Goal: Communication & Community: Ask a question

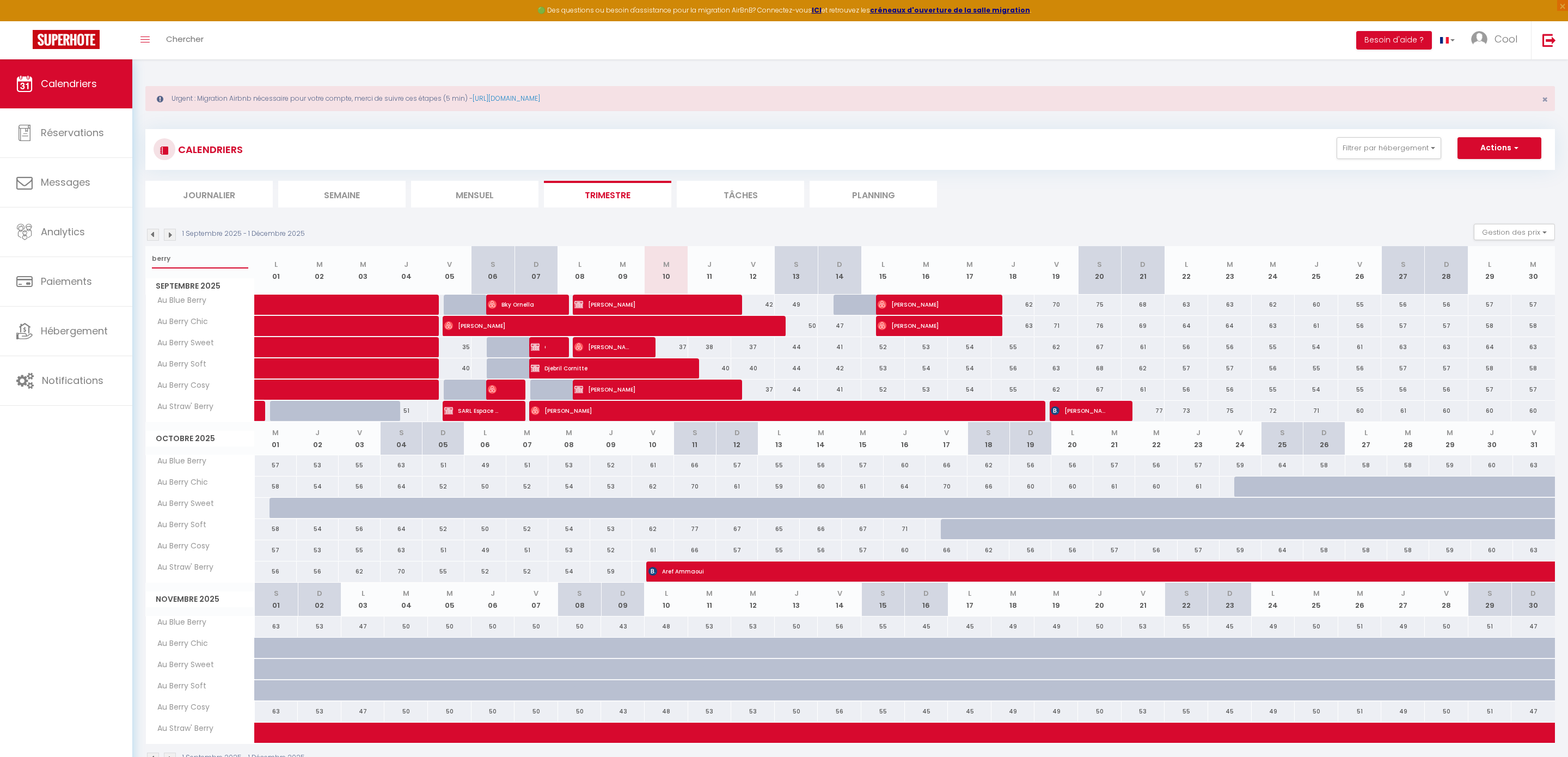
click at [212, 260] on input "berry" at bounding box center [200, 258] width 96 height 19
type input "blue"
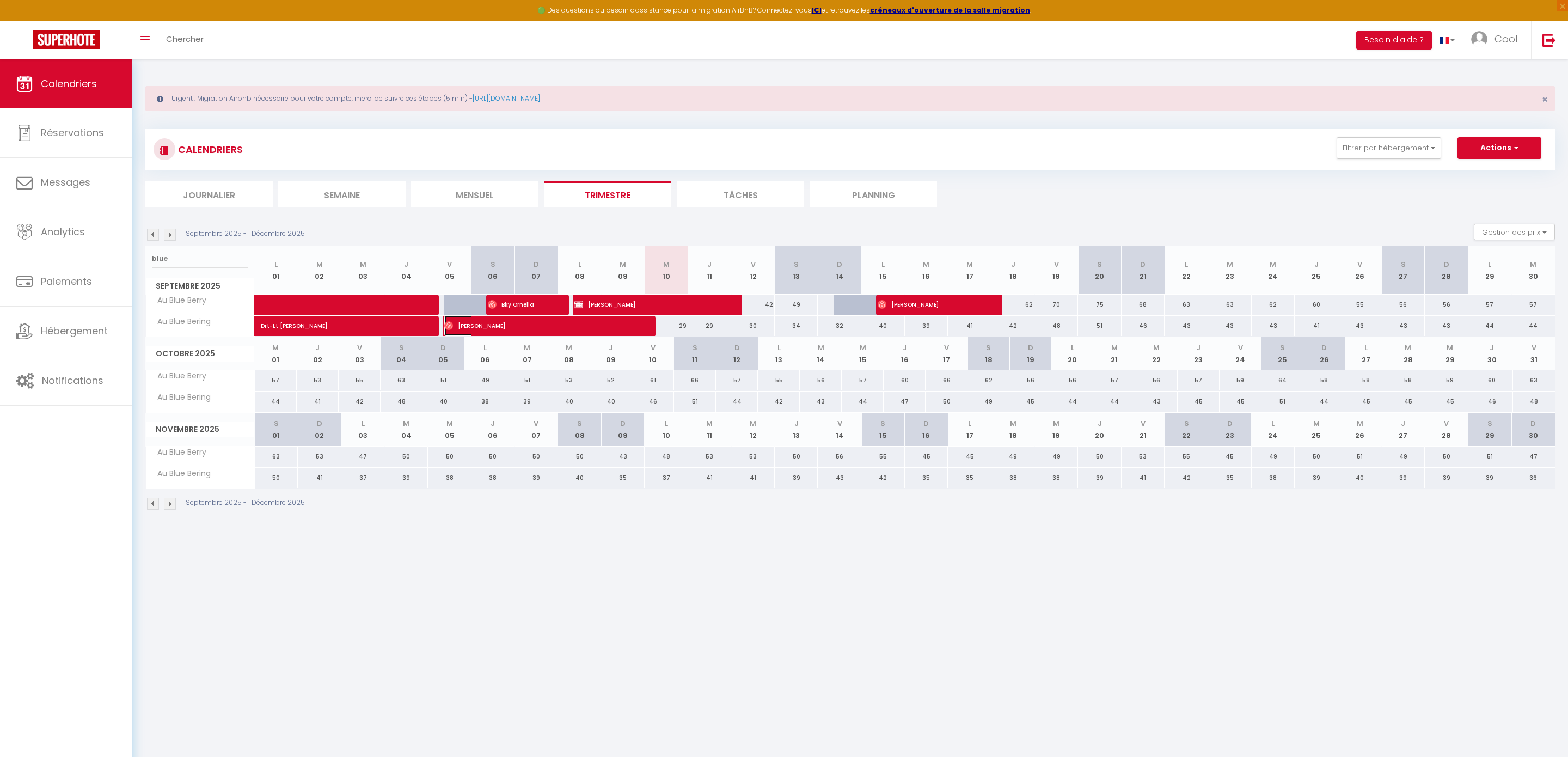
click at [566, 328] on span "[PERSON_NAME]" at bounding box center [539, 326] width 189 height 20
select select "OK"
select select "49444"
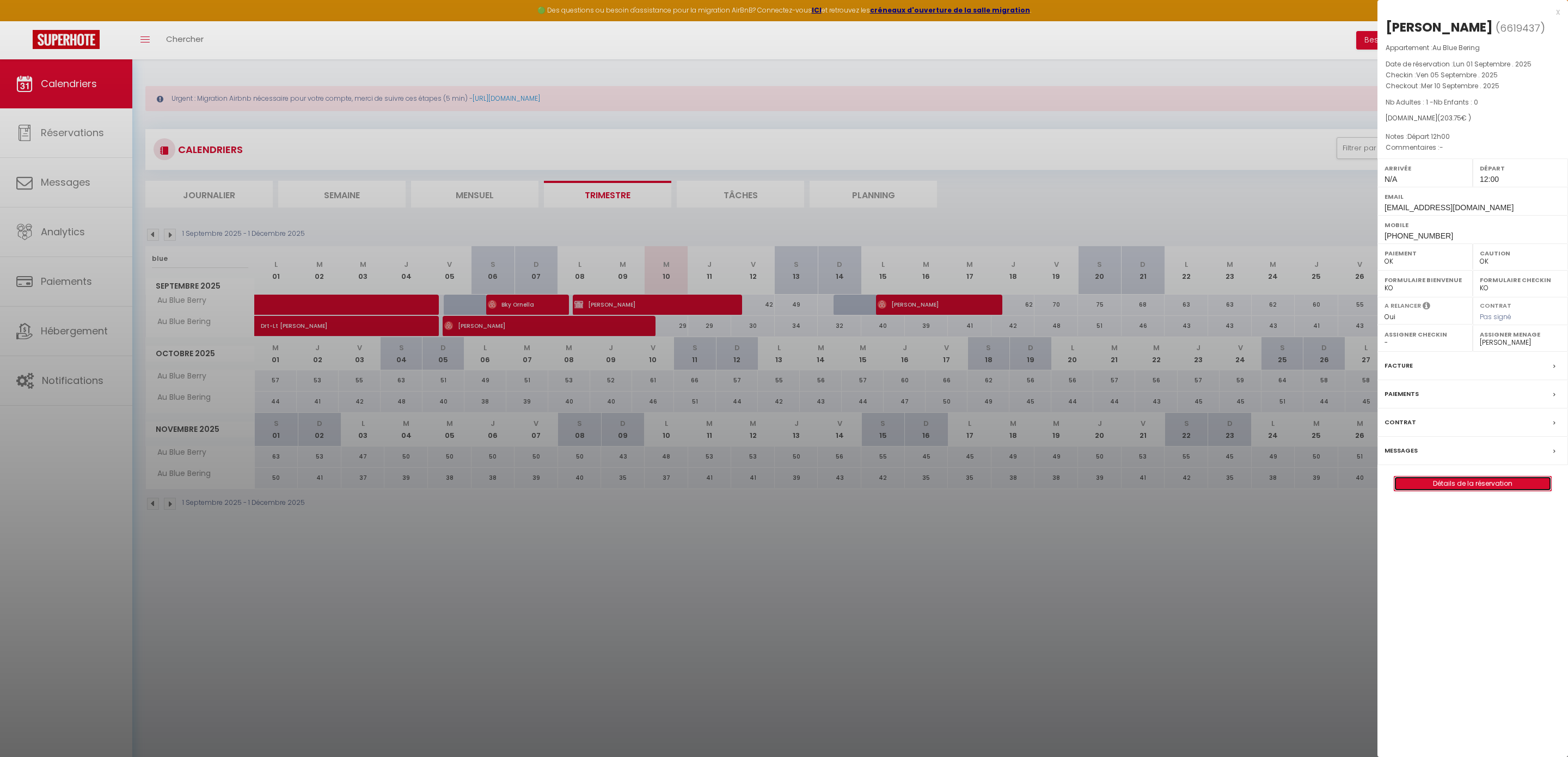
click at [1426, 487] on link "Détails de la réservation" at bounding box center [1472, 482] width 157 height 14
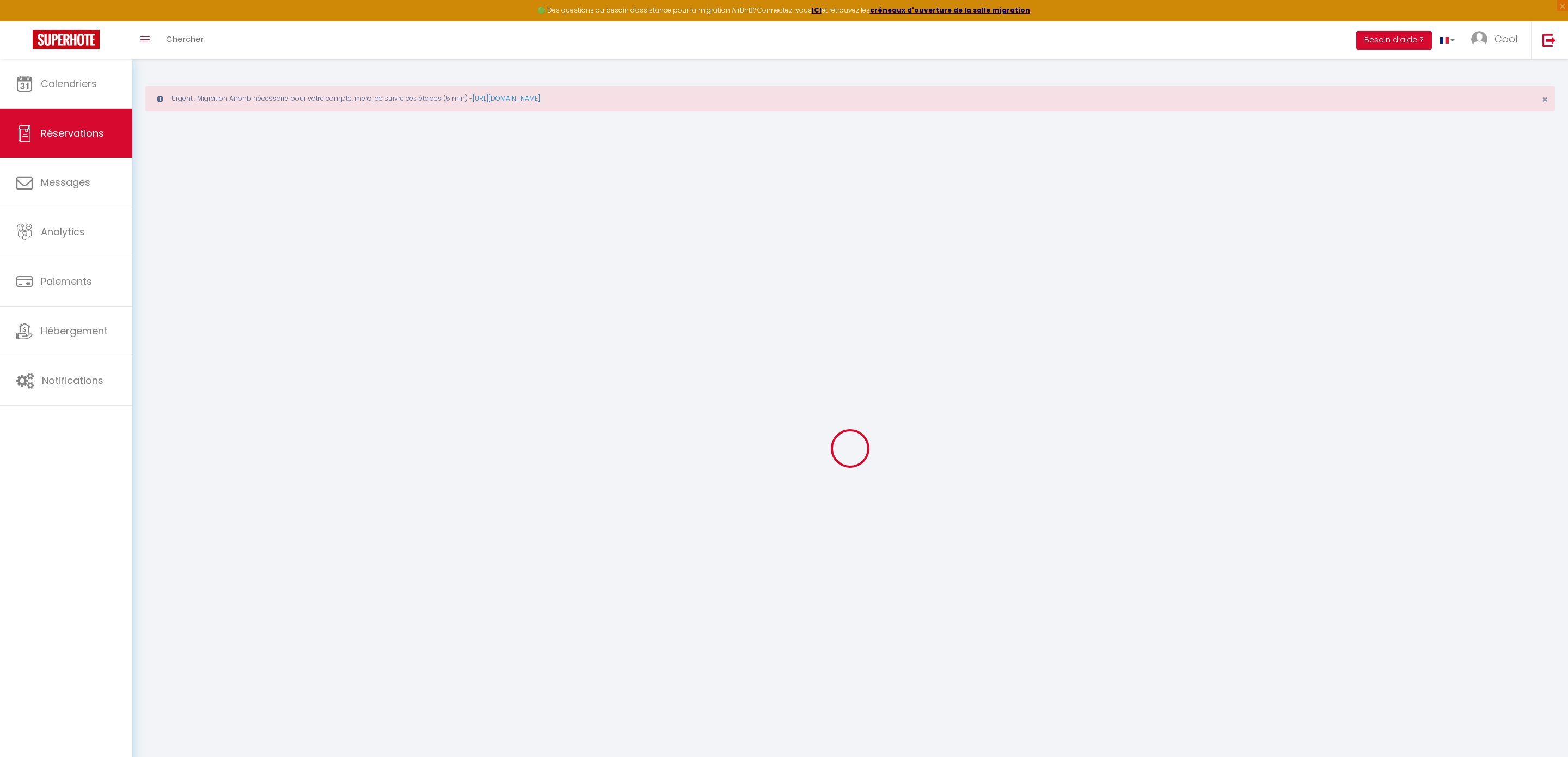
select select
checkbox input "false"
type textarea "Départ 12h00"
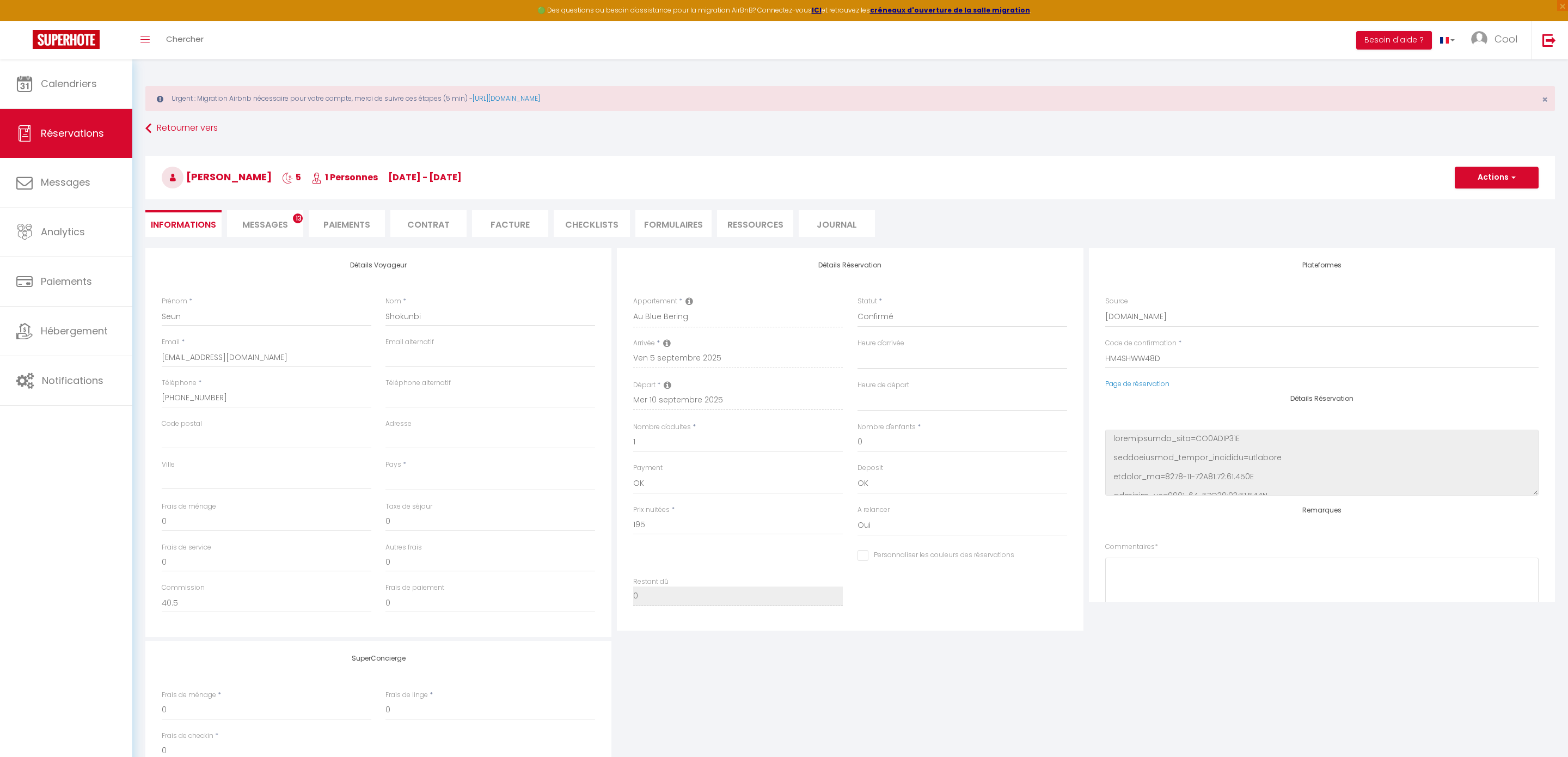
select select
type input "8.75"
select select
checkbox input "false"
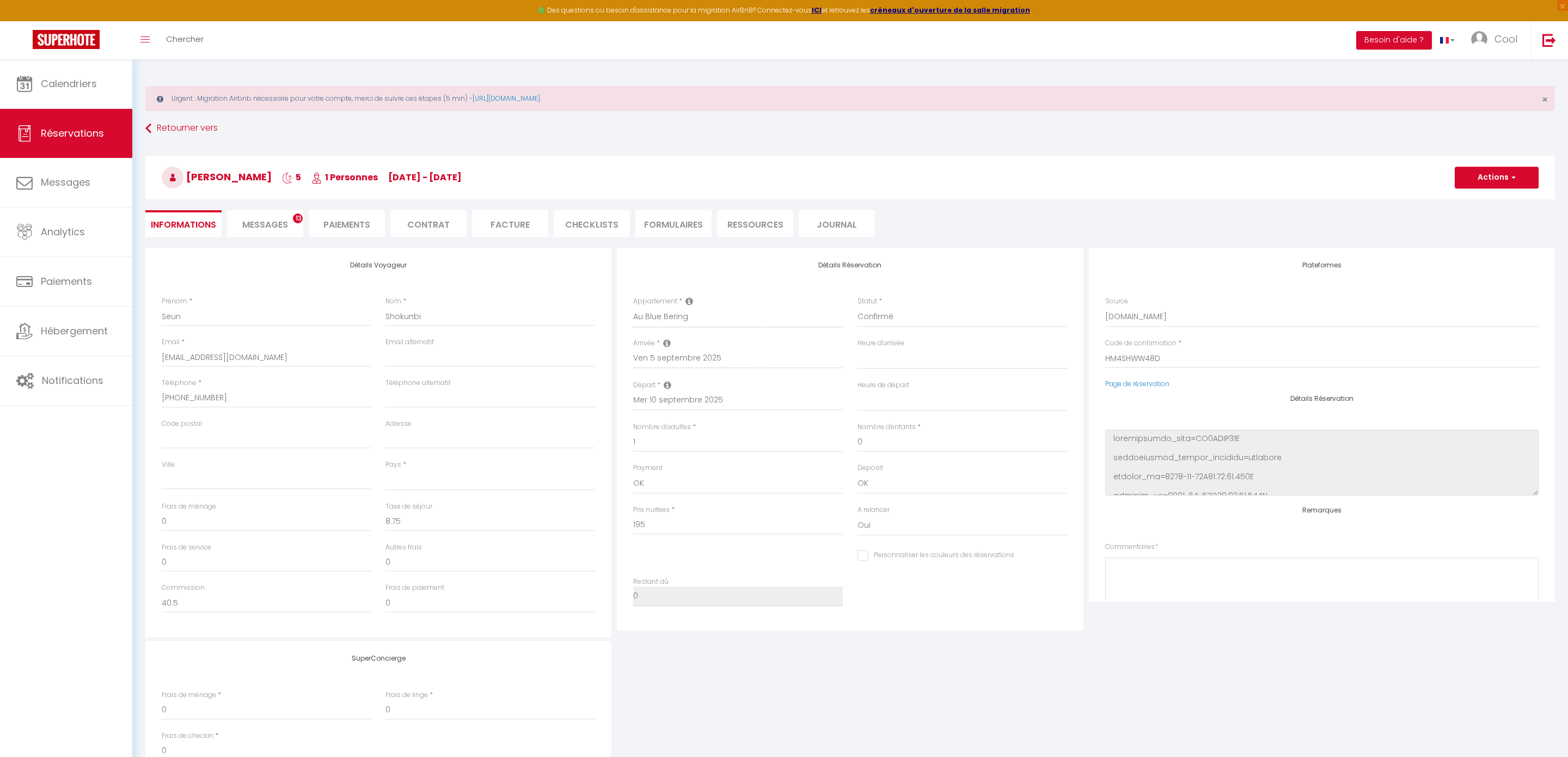
select select
checkbox input "false"
select select
select select "12:00"
click at [278, 215] on li "Messages 13" at bounding box center [265, 223] width 76 height 27
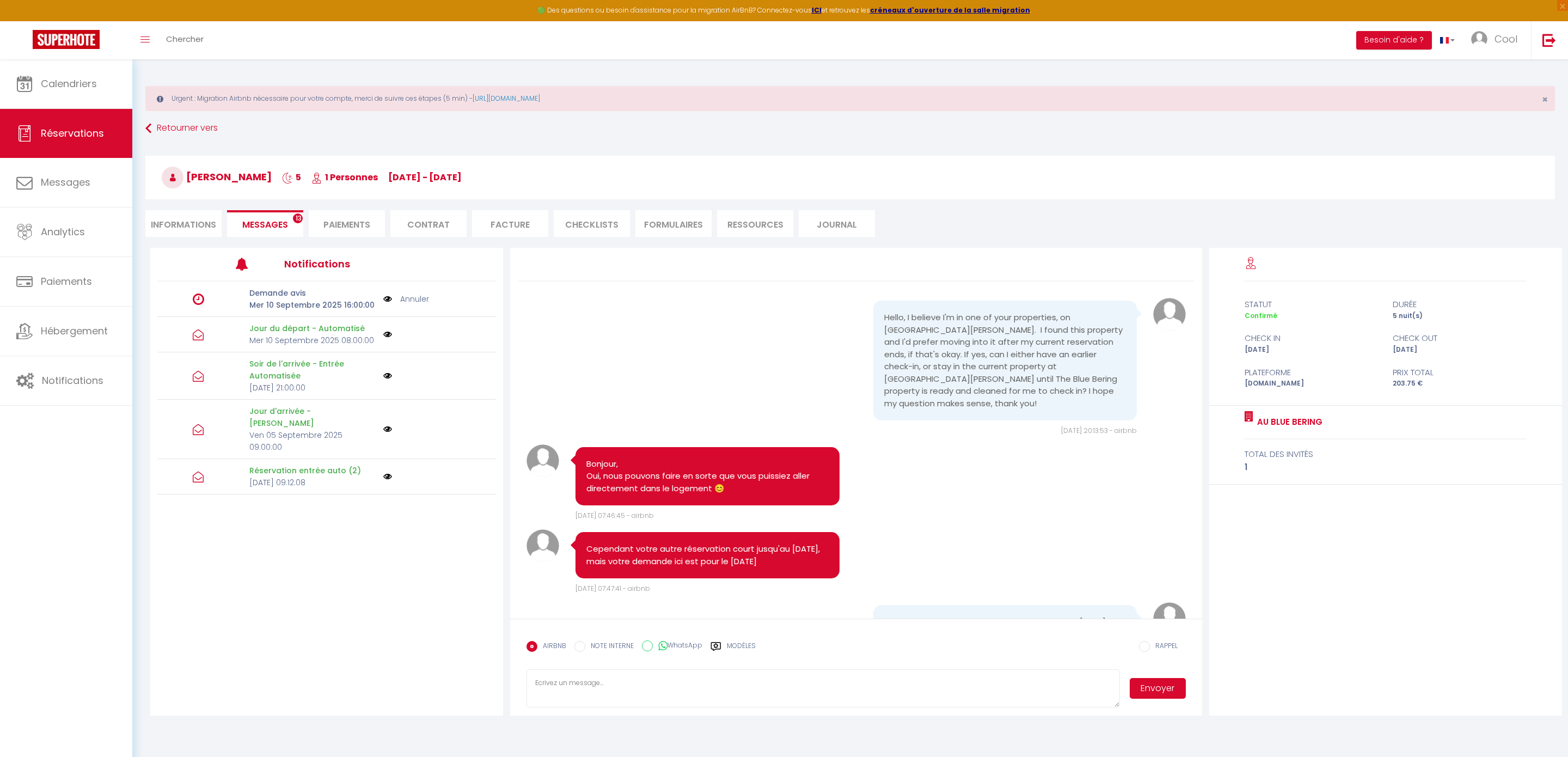
click at [626, 677] on textarea at bounding box center [822, 687] width 593 height 38
type textarea "Bonjour, Pouvez vous m'indiquer ou se trouve la seconde grande serviette que no…"
click at [1163, 691] on button "Envoyer" at bounding box center [1157, 687] width 56 height 20
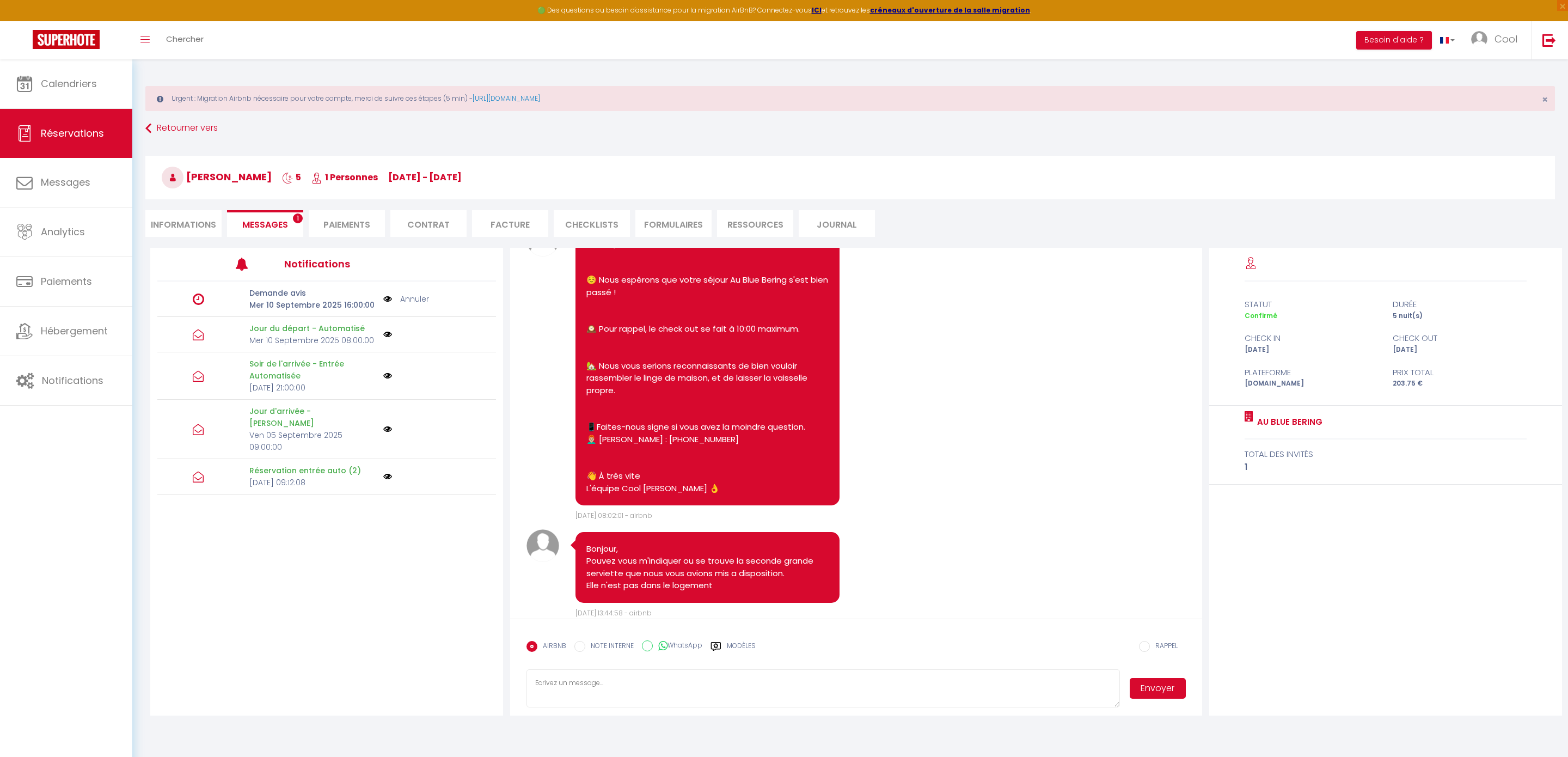
scroll to position [4411, 0]
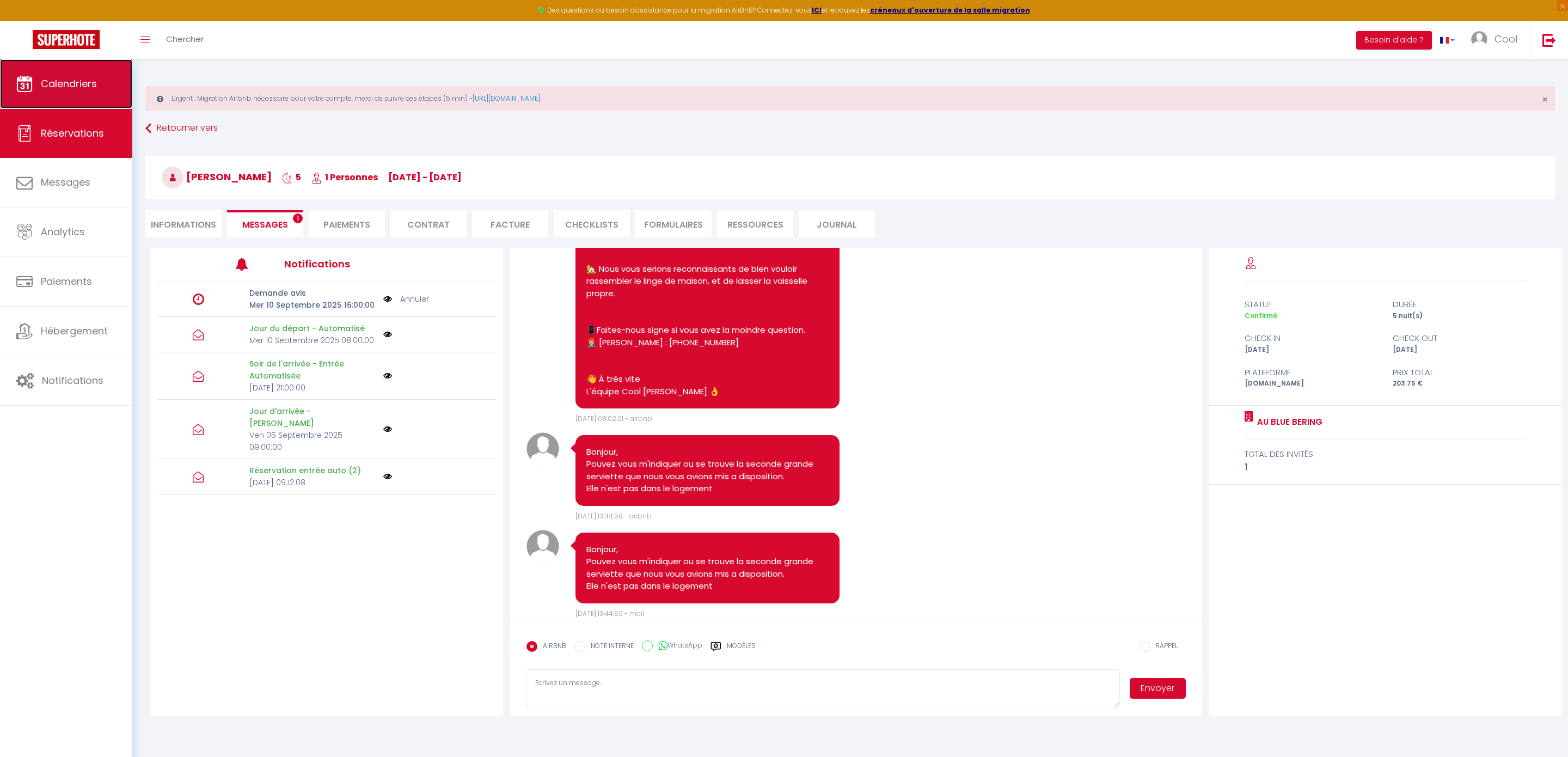
click at [89, 83] on span "Calendriers" at bounding box center [69, 83] width 56 height 14
